Goal: Transaction & Acquisition: Purchase product/service

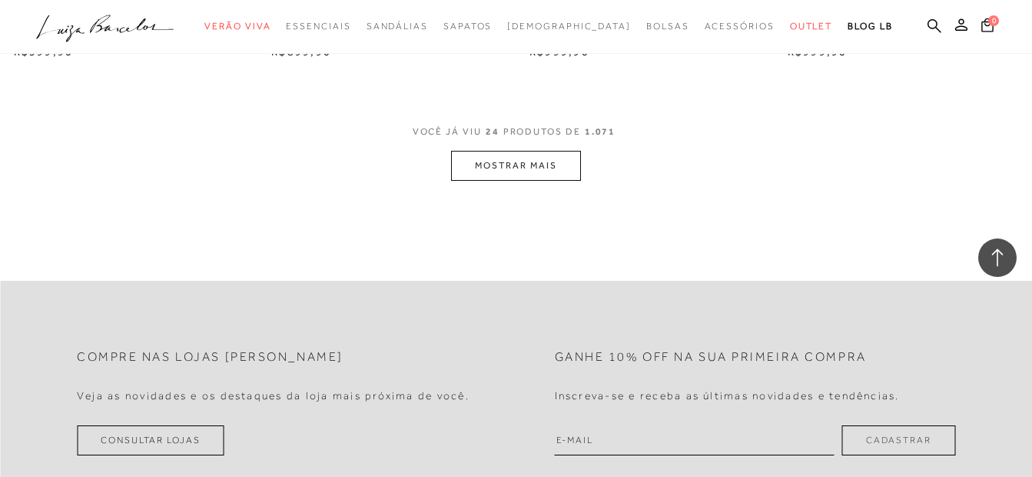
scroll to position [2844, 0]
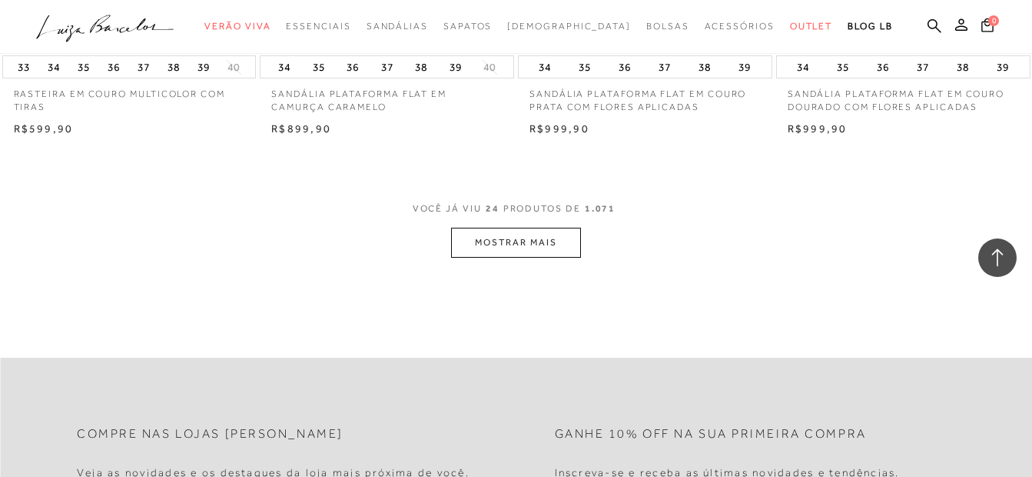
click at [530, 249] on button "MOSTRAR MAIS" at bounding box center [515, 243] width 129 height 30
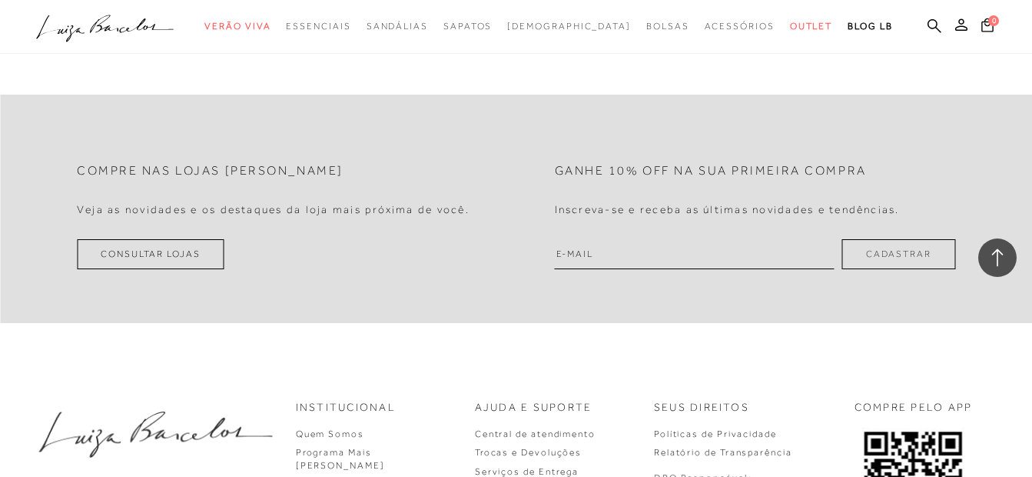
scroll to position [5688, 0]
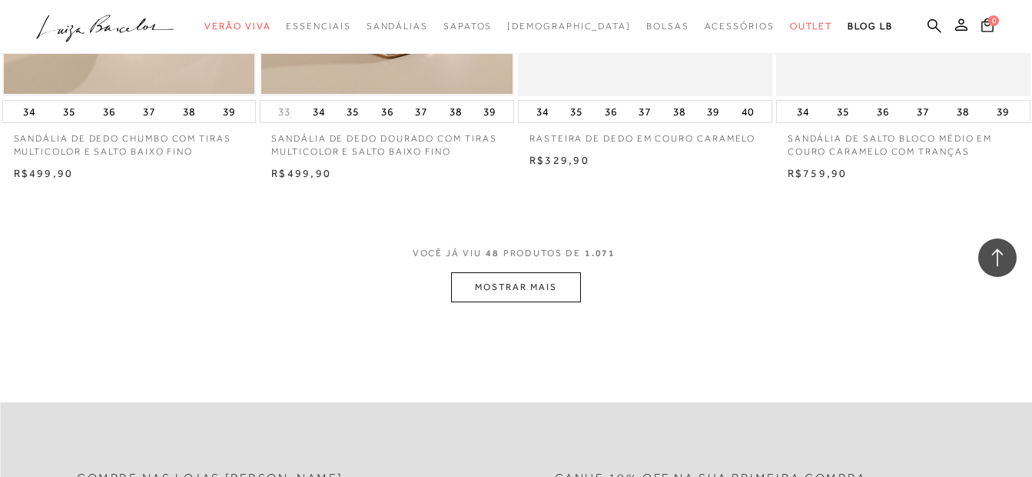
click at [496, 287] on button "MOSTRAR MAIS" at bounding box center [515, 287] width 129 height 30
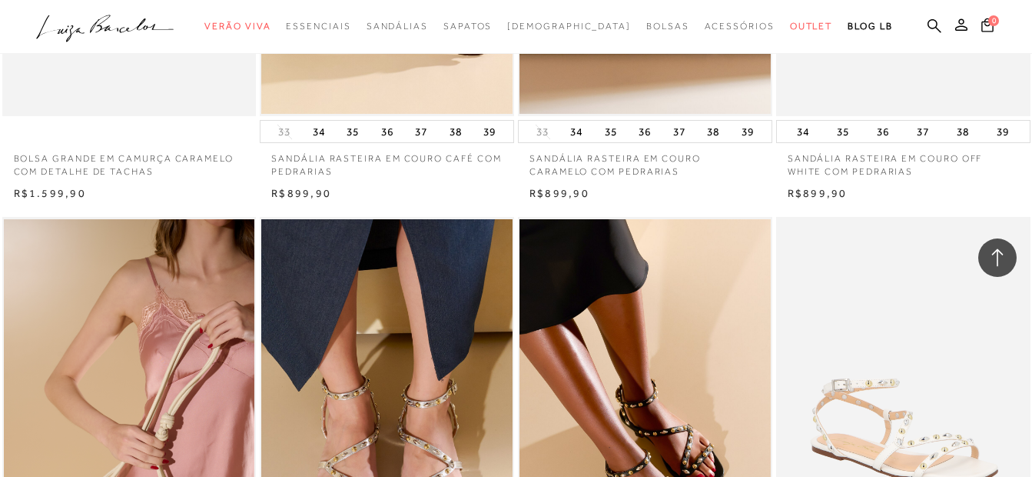
scroll to position [6303, 0]
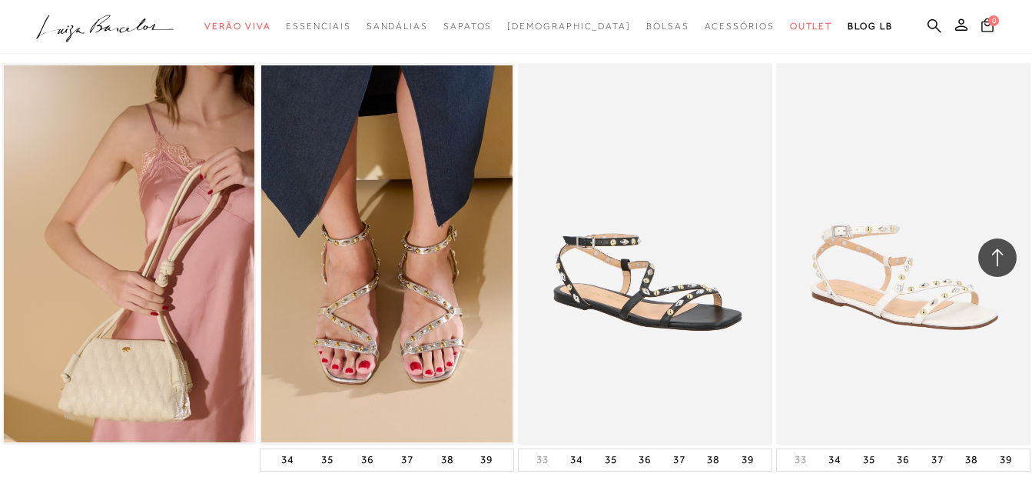
click at [668, 308] on img at bounding box center [646, 253] width 253 height 381
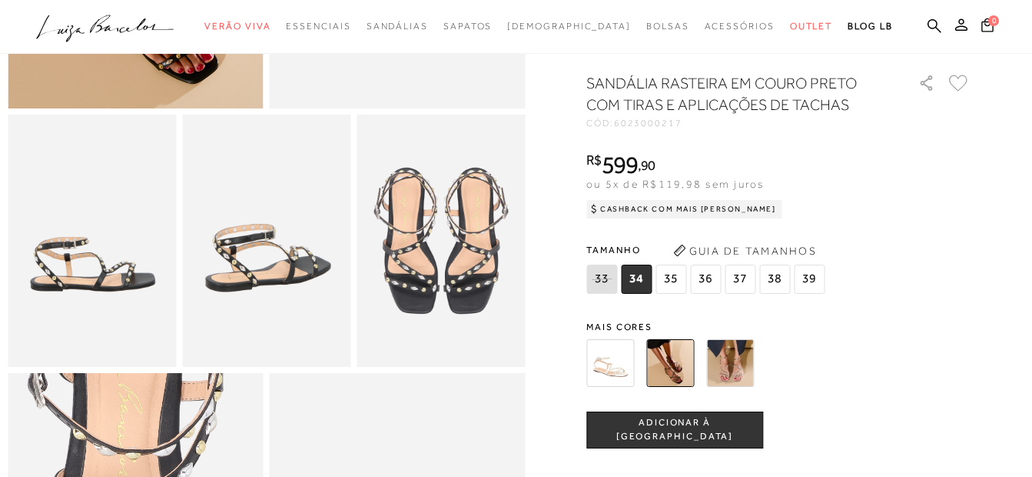
scroll to position [615, 0]
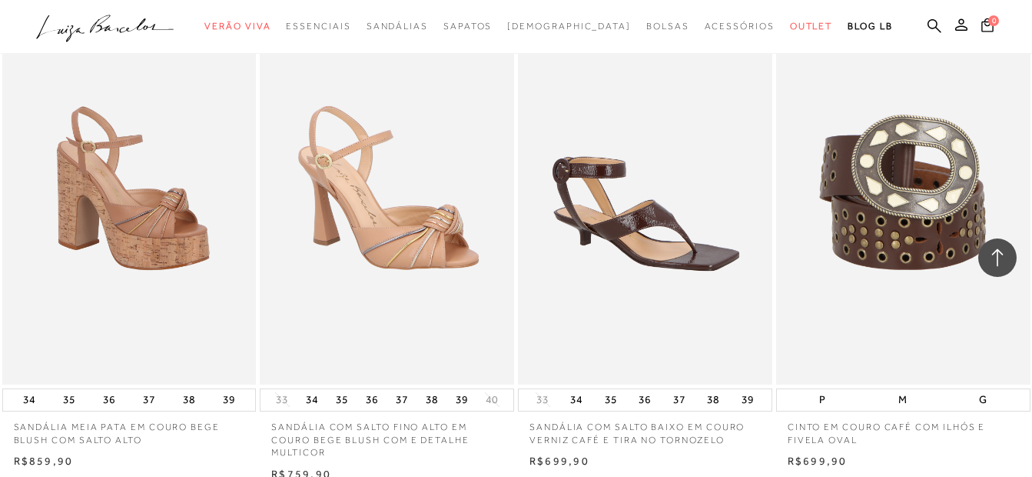
scroll to position [8533, 0]
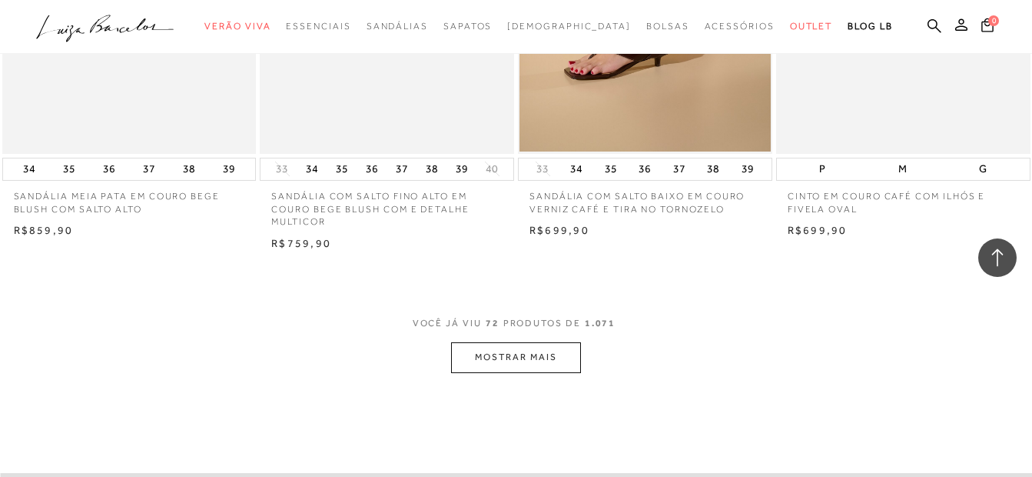
click at [539, 363] on button "MOSTRAR MAIS" at bounding box center [515, 357] width 129 height 30
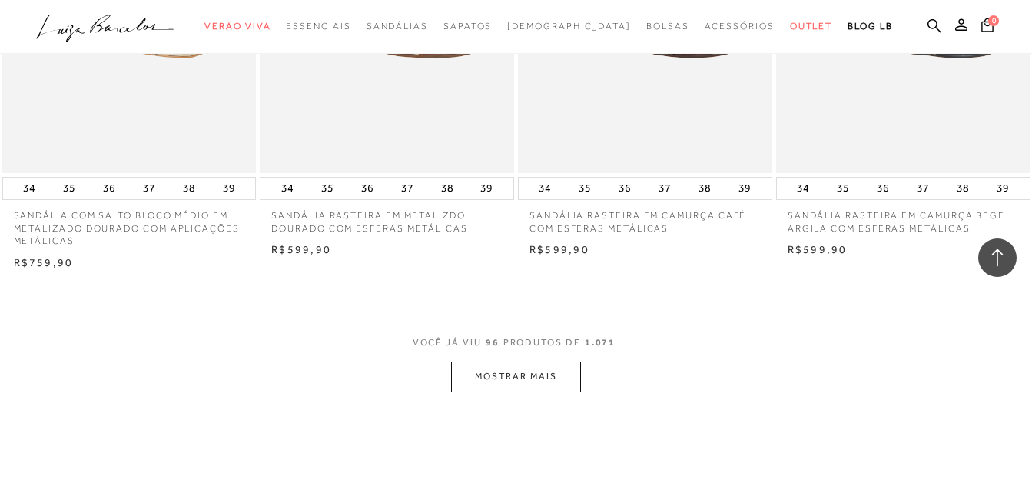
scroll to position [11607, 0]
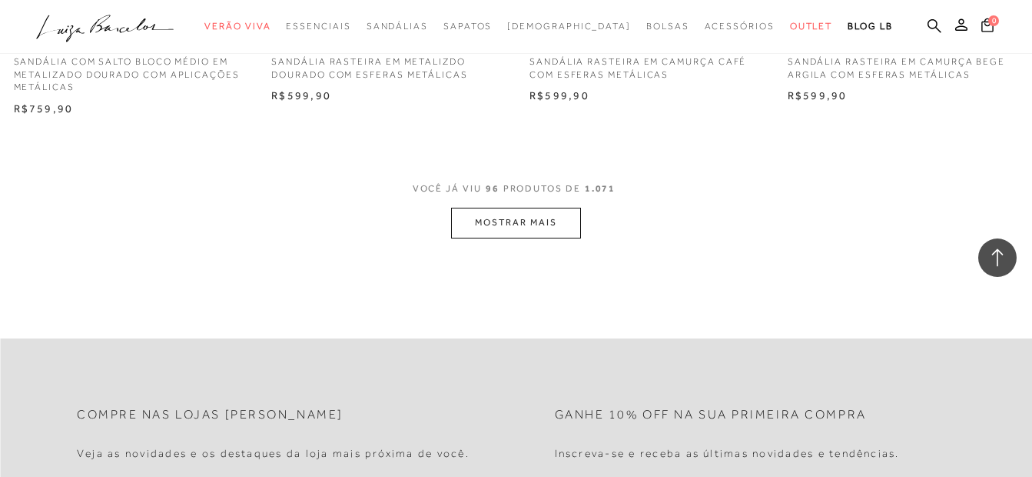
click at [500, 224] on button "MOSTRAR MAIS" at bounding box center [515, 223] width 129 height 30
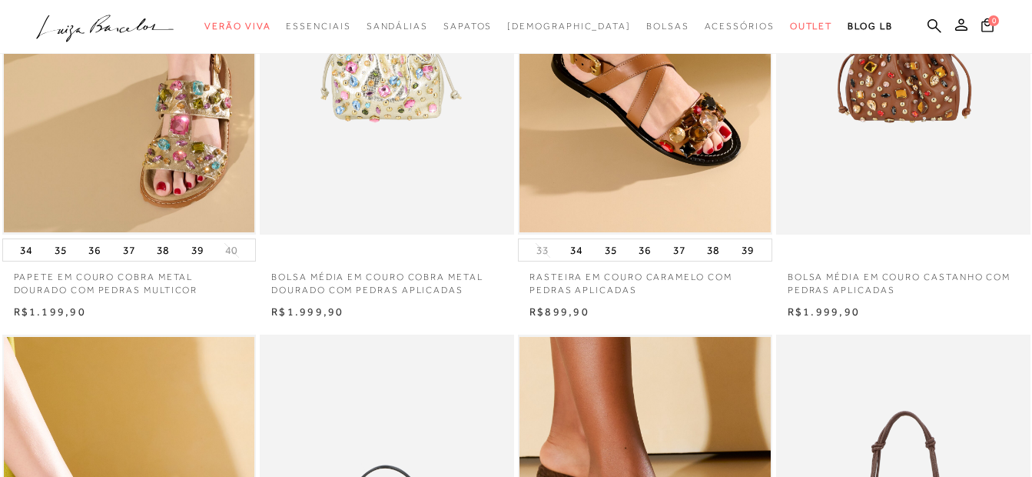
scroll to position [30, 0]
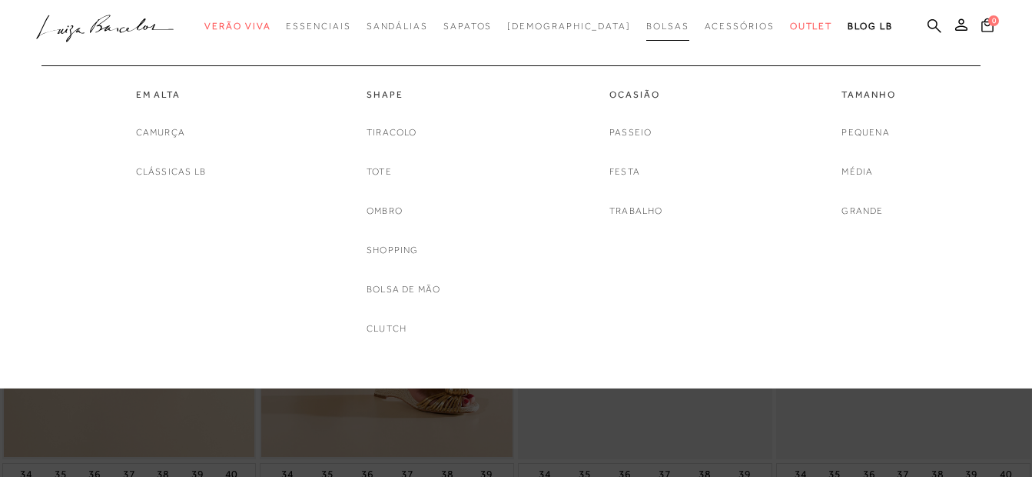
click at [646, 32] on link "Bolsas" at bounding box center [667, 26] width 43 height 28
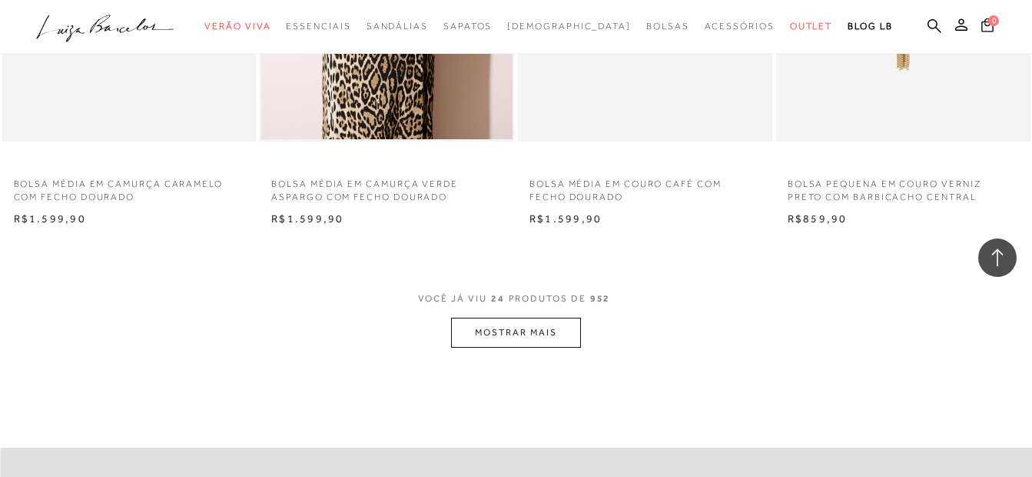
scroll to position [2921, 0]
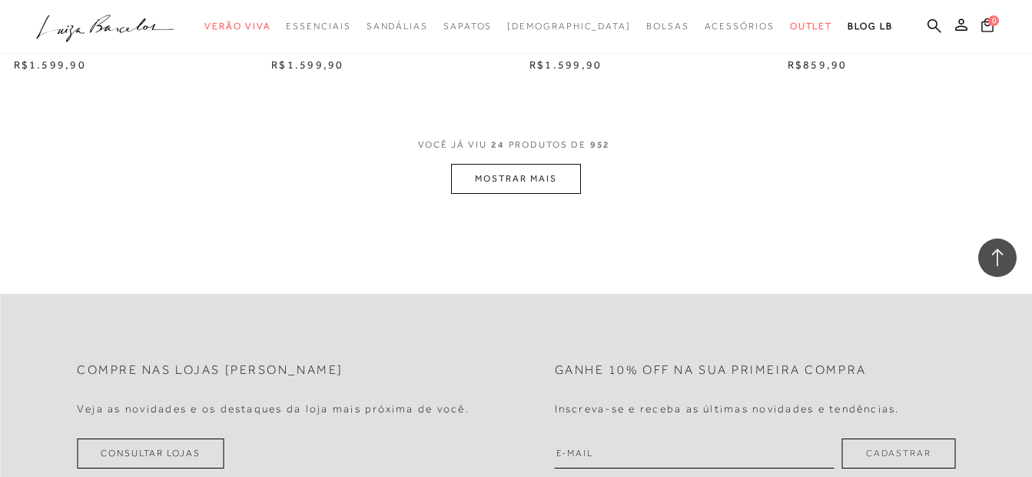
click at [522, 181] on button "MOSTRAR MAIS" at bounding box center [515, 179] width 129 height 30
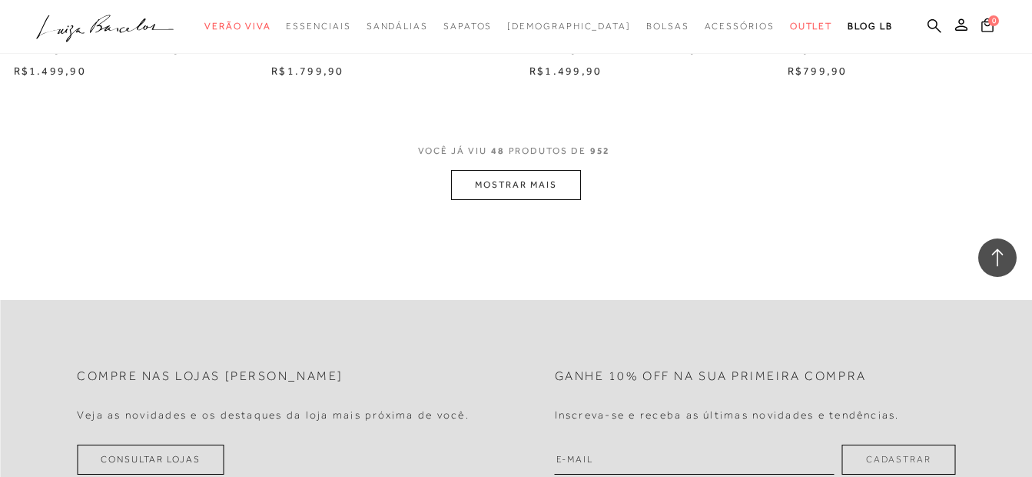
scroll to position [5919, 0]
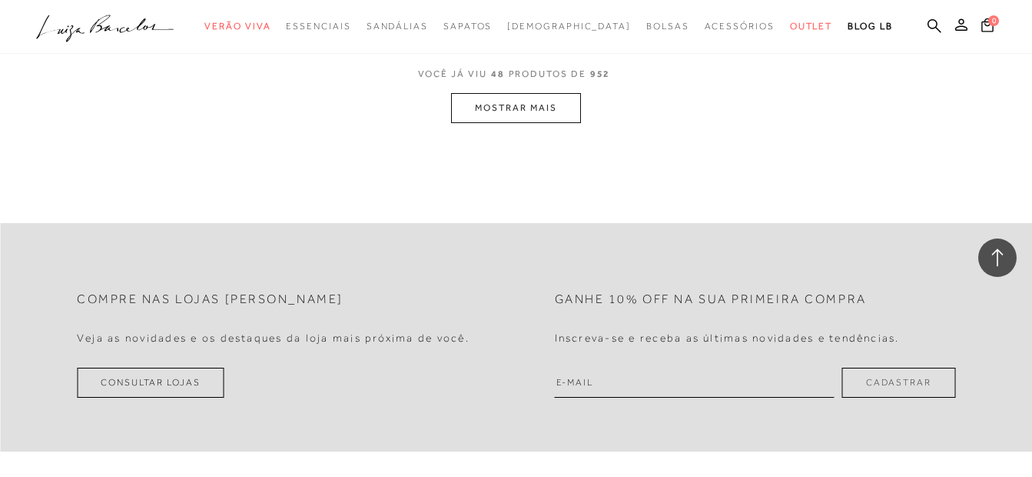
click at [534, 109] on button "MOSTRAR MAIS" at bounding box center [515, 108] width 129 height 30
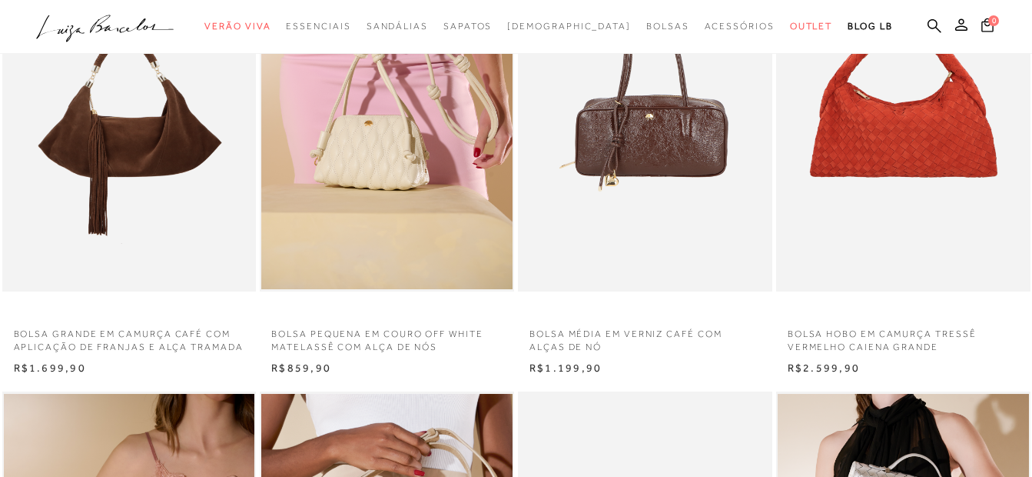
scroll to position [231, 0]
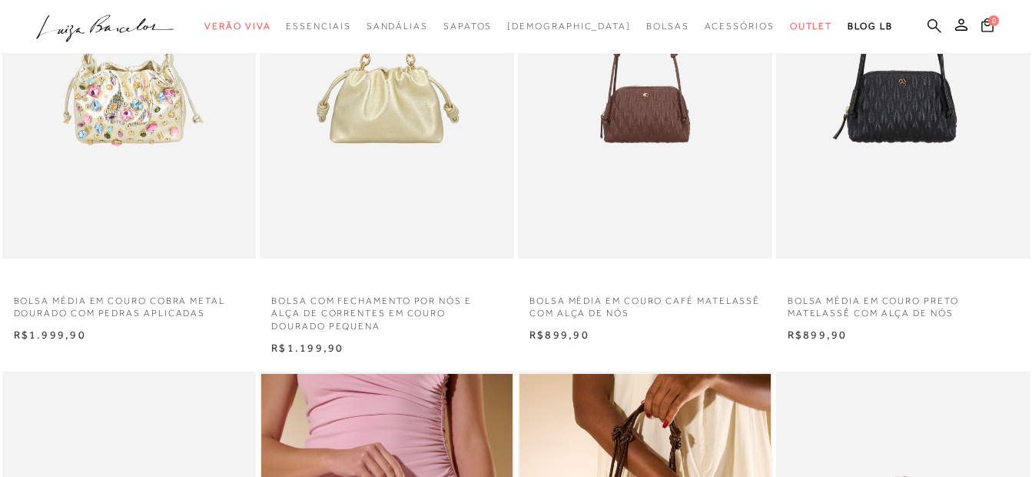
click at [932, 24] on icon at bounding box center [935, 25] width 14 height 15
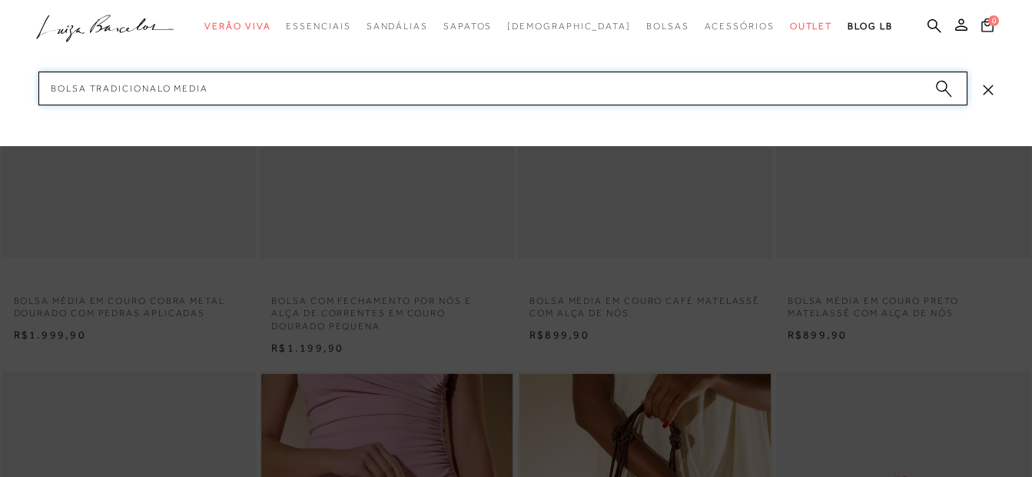
type input "BOLSA TRADICIONALO MEDIA"
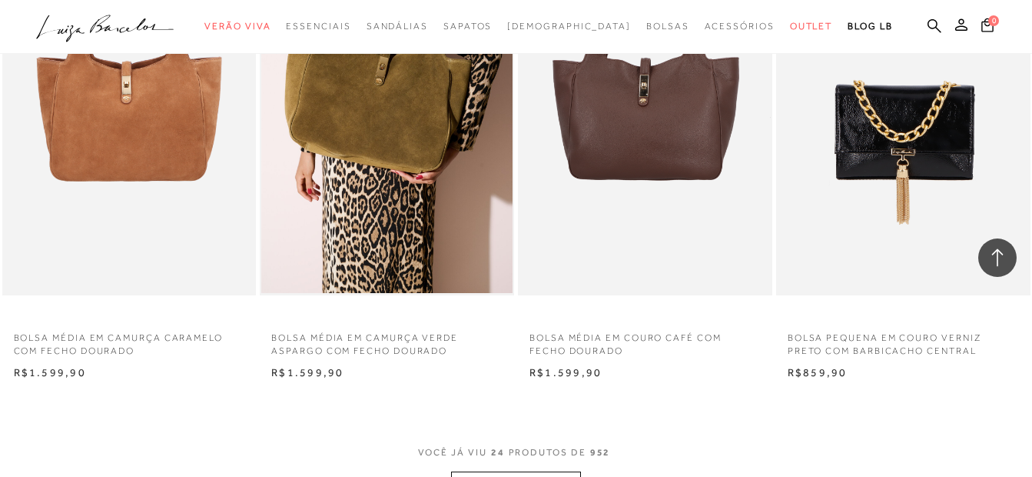
scroll to position [2921, 0]
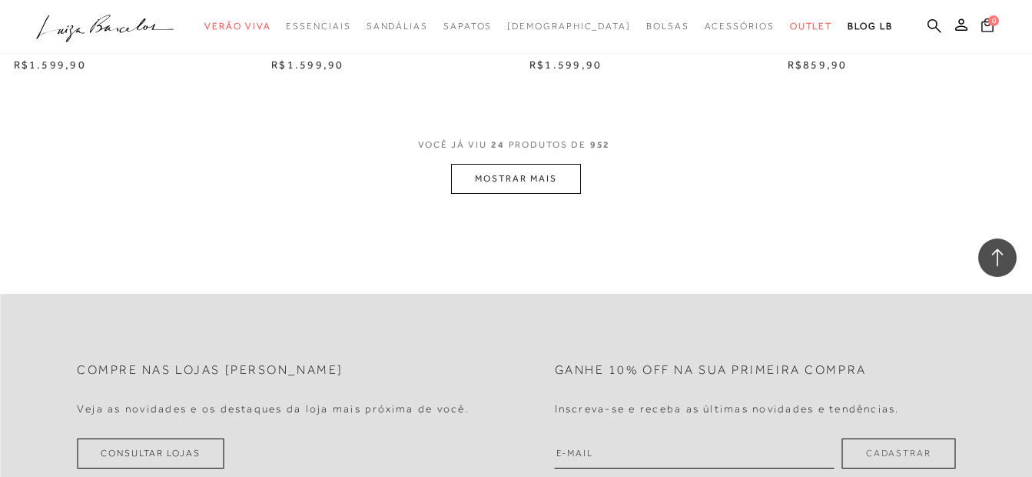
click at [513, 189] on button "MOSTRAR MAIS" at bounding box center [515, 179] width 129 height 30
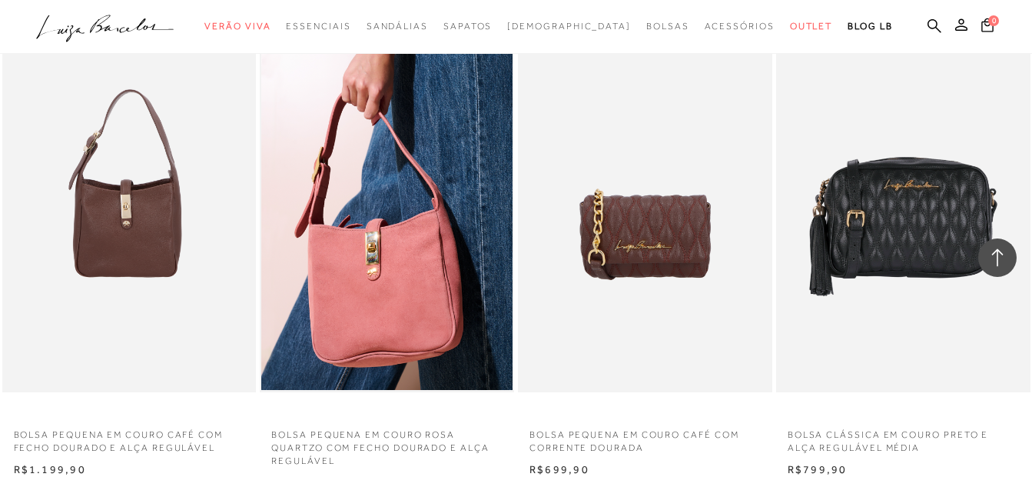
scroll to position [3075, 0]
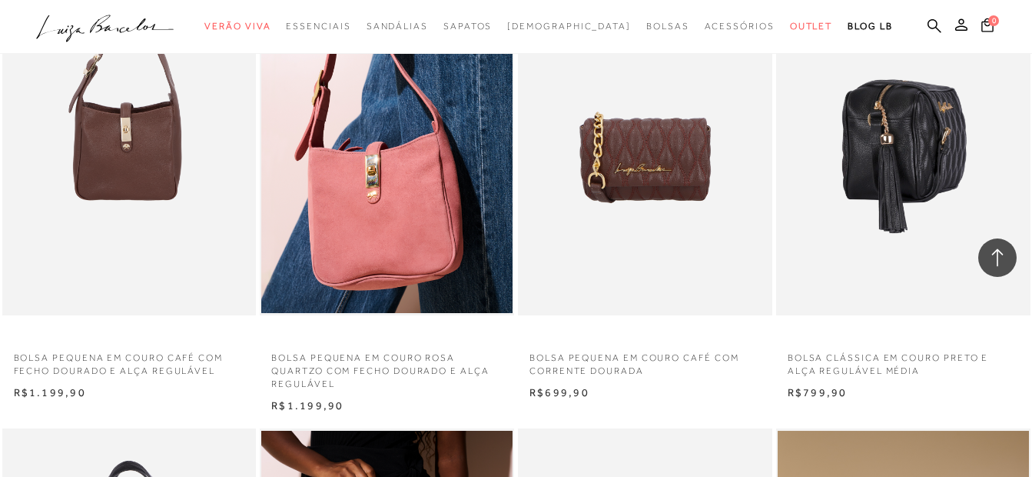
click at [913, 163] on img at bounding box center [904, 124] width 253 height 381
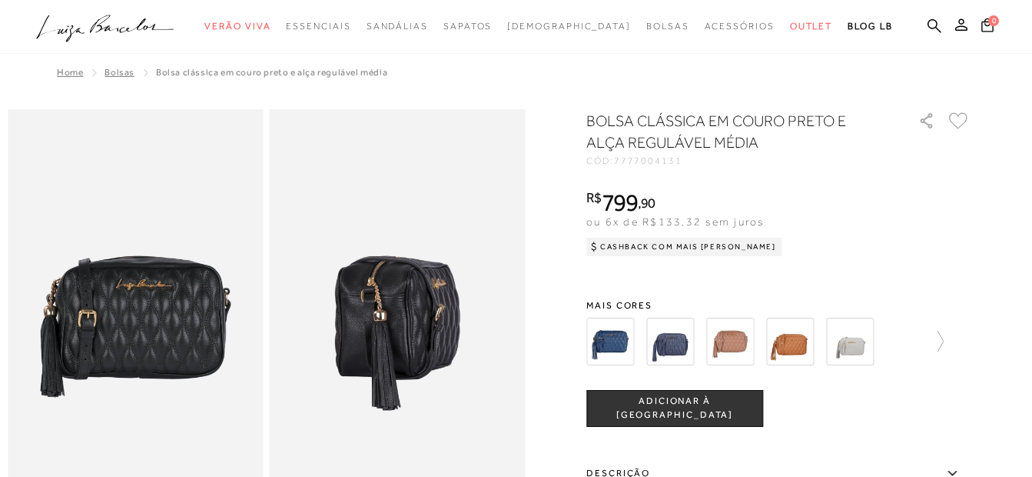
scroll to position [77, 0]
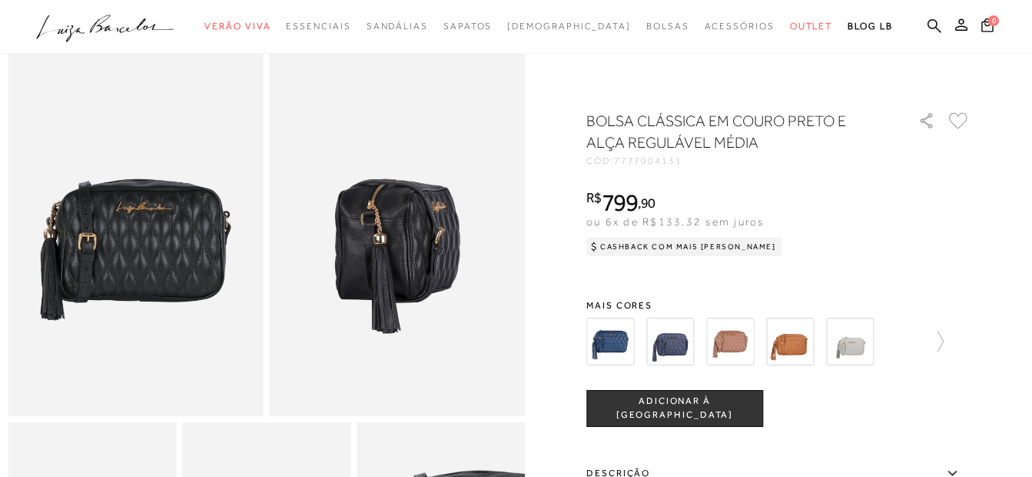
click at [861, 341] on img at bounding box center [850, 341] width 48 height 48
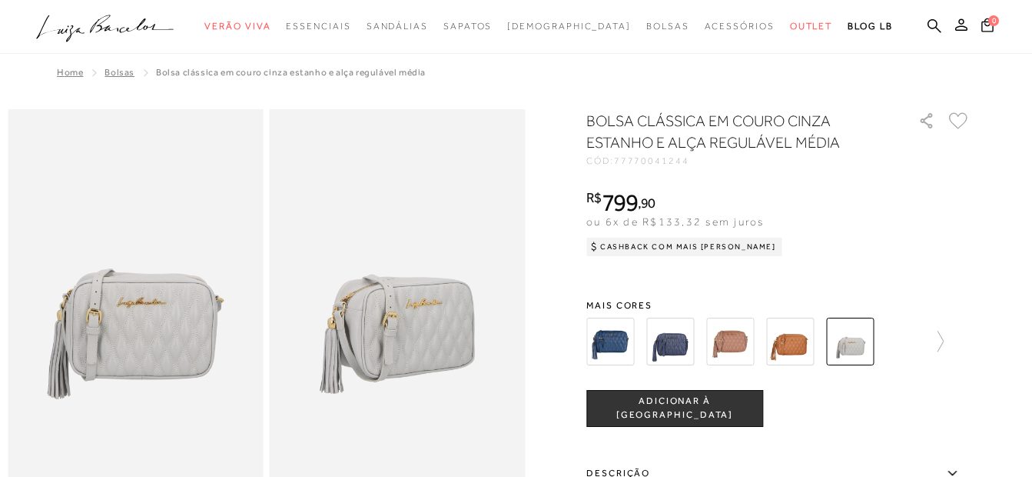
click at [675, 345] on img at bounding box center [670, 341] width 48 height 48
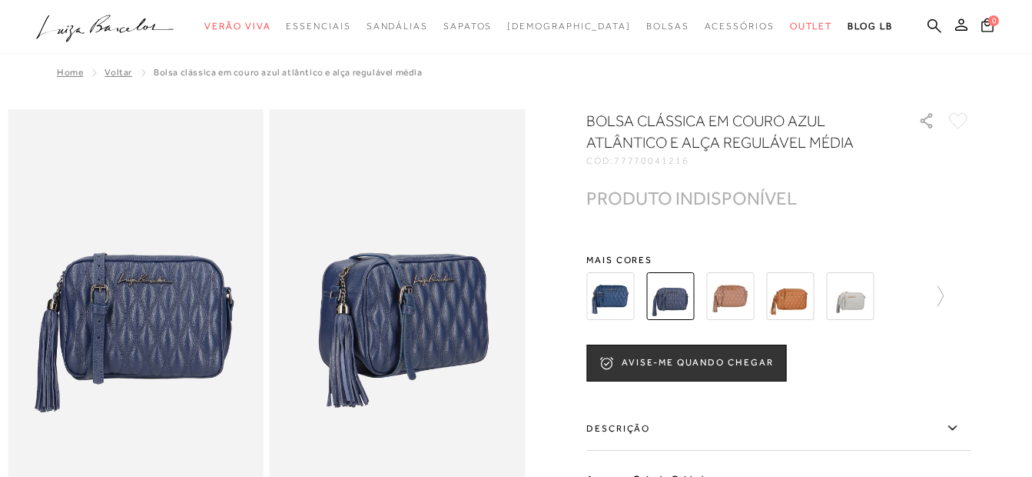
click at [736, 291] on img at bounding box center [730, 296] width 48 height 48
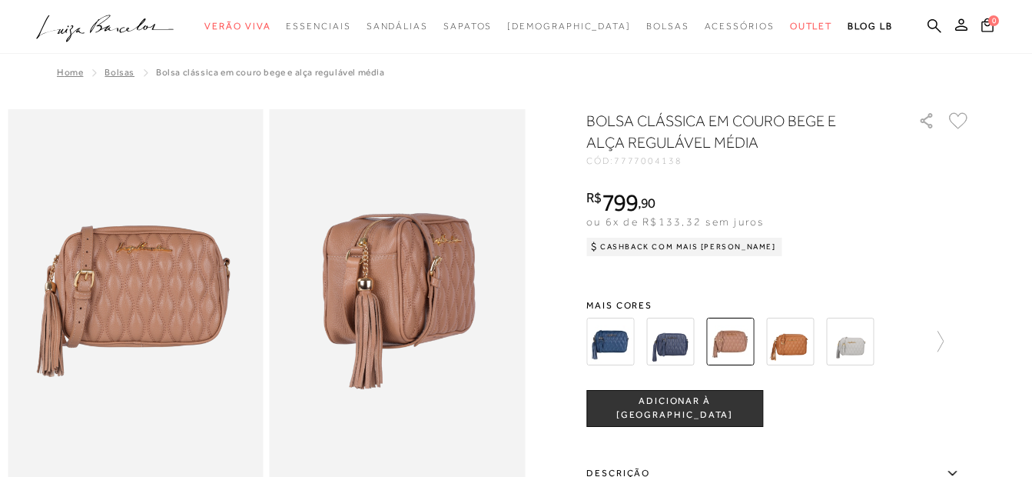
click at [793, 340] on img at bounding box center [790, 341] width 48 height 48
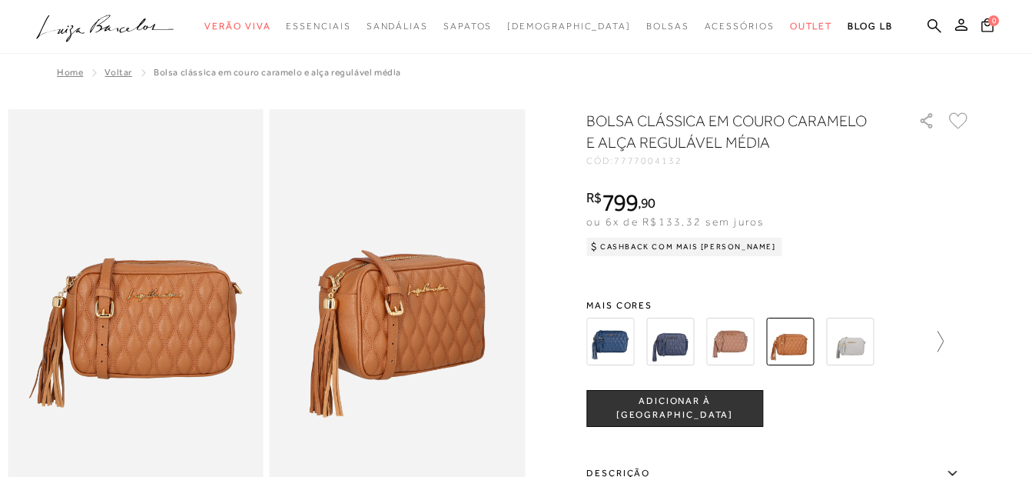
click at [942, 344] on icon at bounding box center [933, 342] width 22 height 22
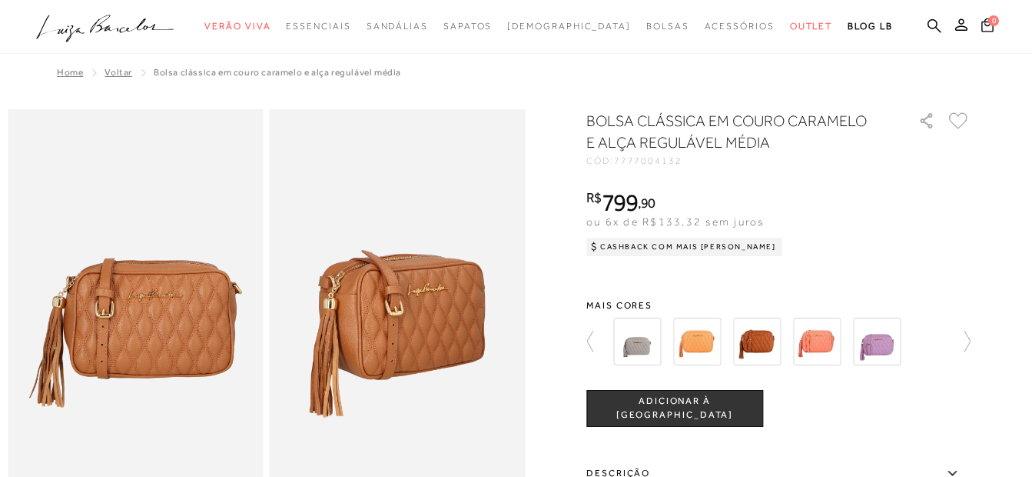
click at [635, 334] on img at bounding box center [637, 341] width 48 height 48
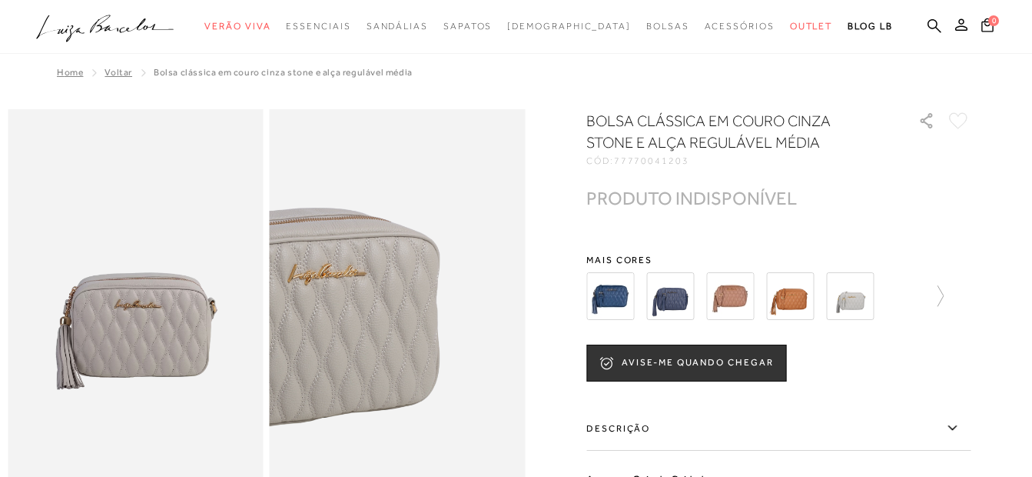
scroll to position [77, 0]
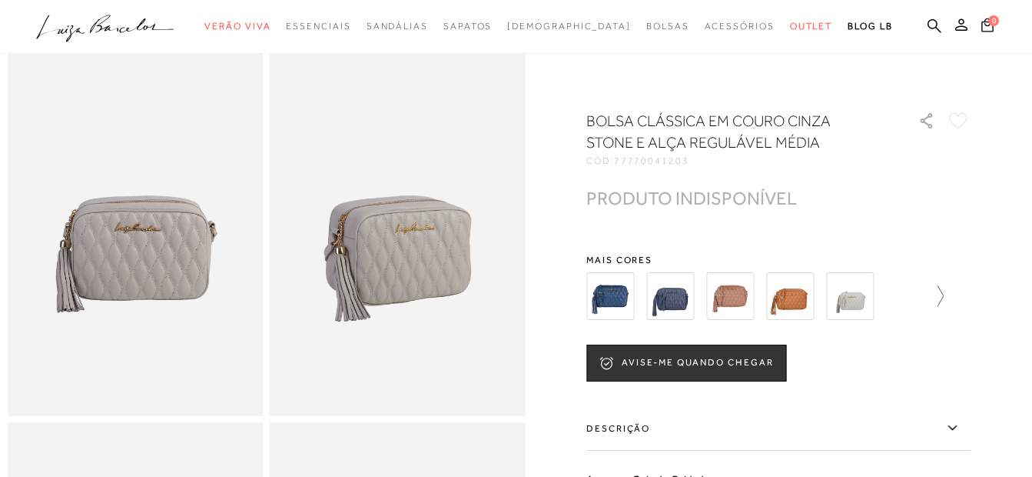
click at [944, 295] on icon at bounding box center [941, 295] width 6 height 21
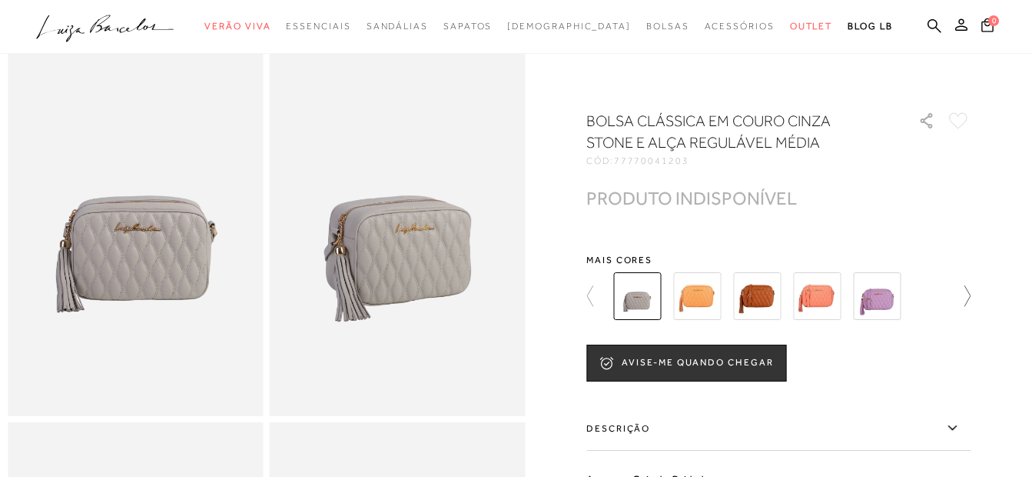
click at [949, 295] on div at bounding box center [779, 296] width 384 height 57
click at [969, 297] on icon at bounding box center [960, 296] width 22 height 22
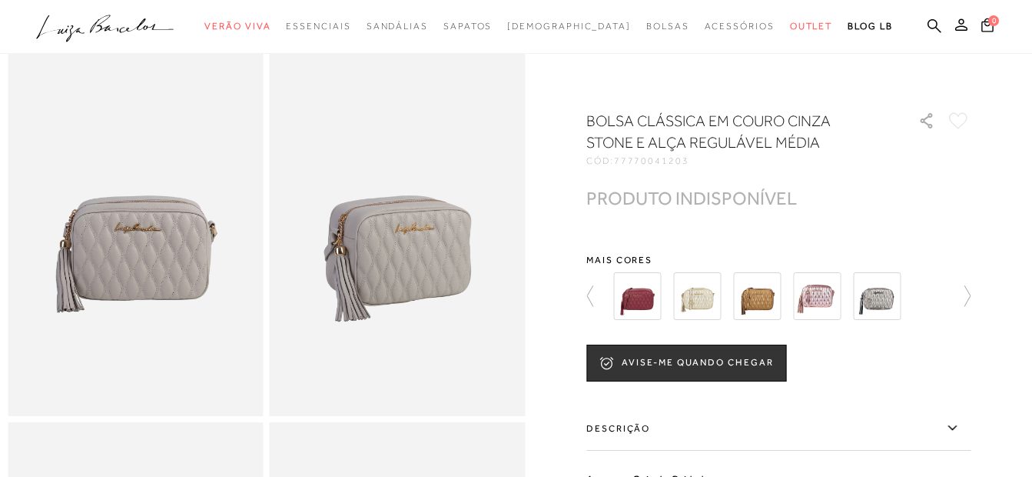
click at [886, 307] on img at bounding box center [877, 296] width 48 height 48
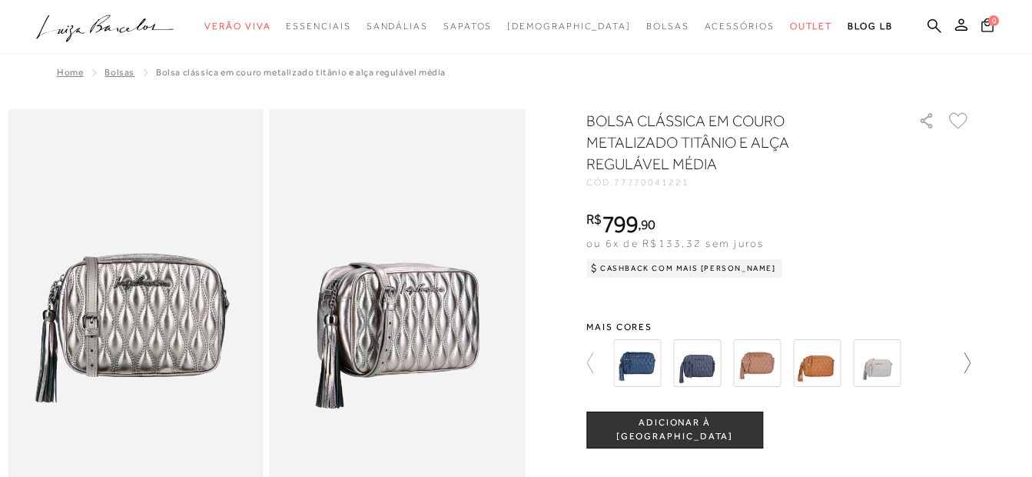
click at [971, 365] on icon at bounding box center [960, 363] width 22 height 22
click at [773, 363] on img at bounding box center [757, 363] width 48 height 48
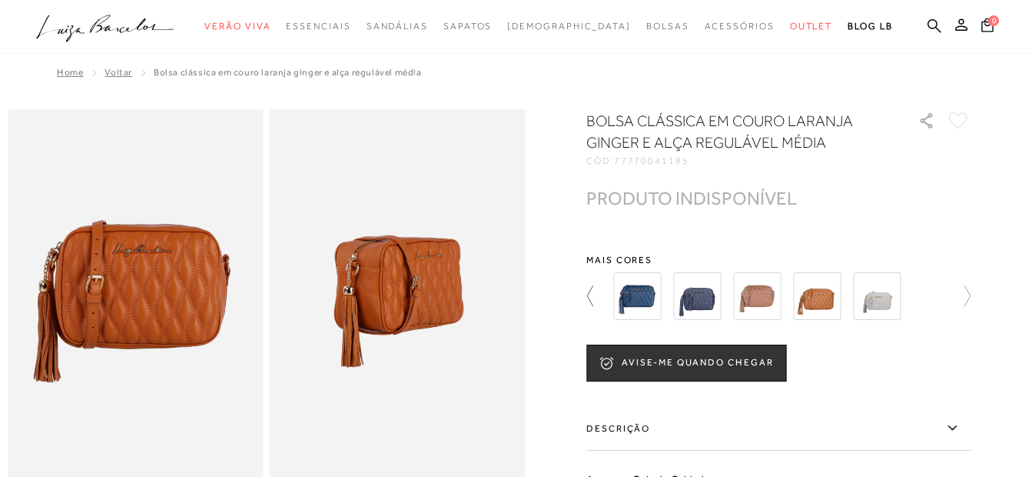
click at [594, 294] on icon at bounding box center [598, 296] width 22 height 22
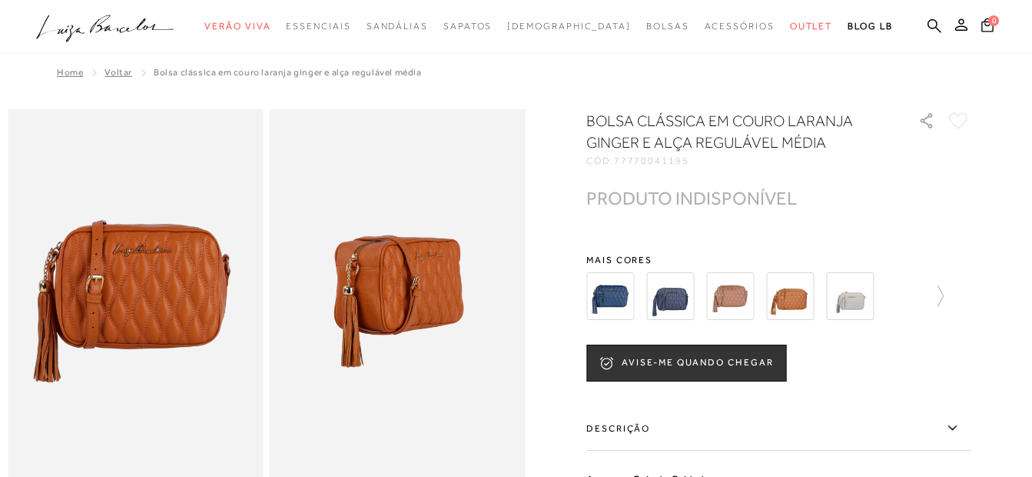
click at [594, 294] on img at bounding box center [611, 296] width 48 height 48
